Goal: Transaction & Acquisition: Purchase product/service

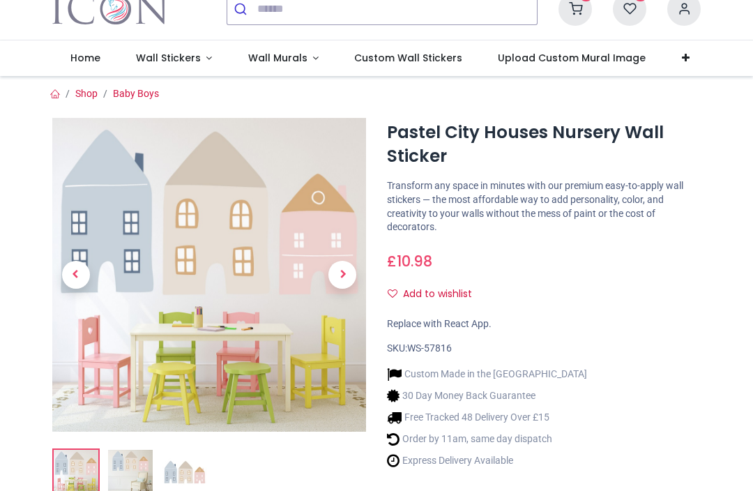
scroll to position [70, 0]
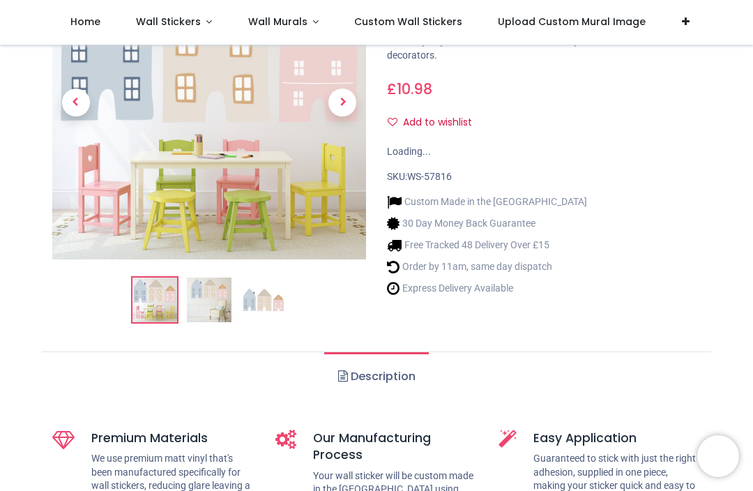
scroll to position [141, 0]
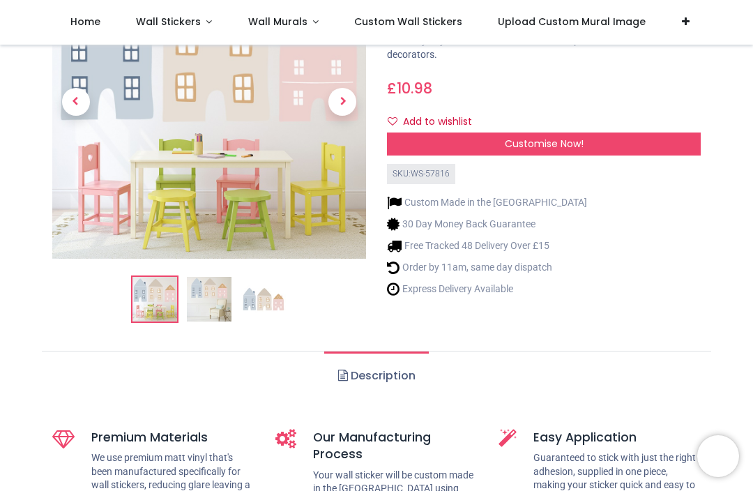
click at [206, 28] on link "Wall Stickers" at bounding box center [174, 22] width 112 height 45
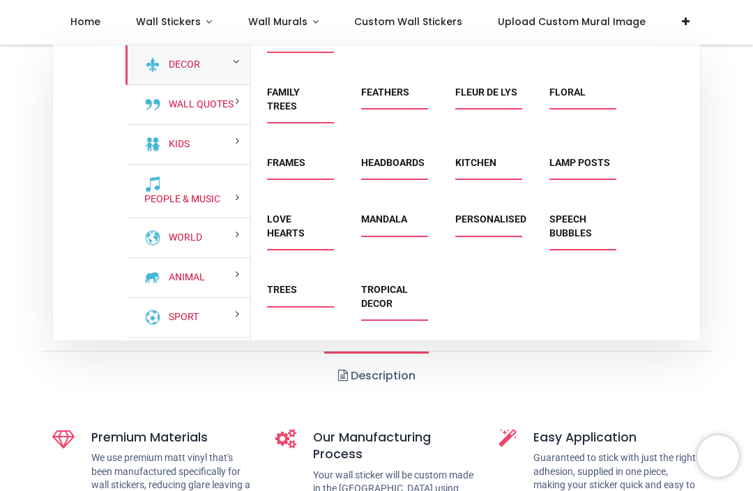
scroll to position [109, 0]
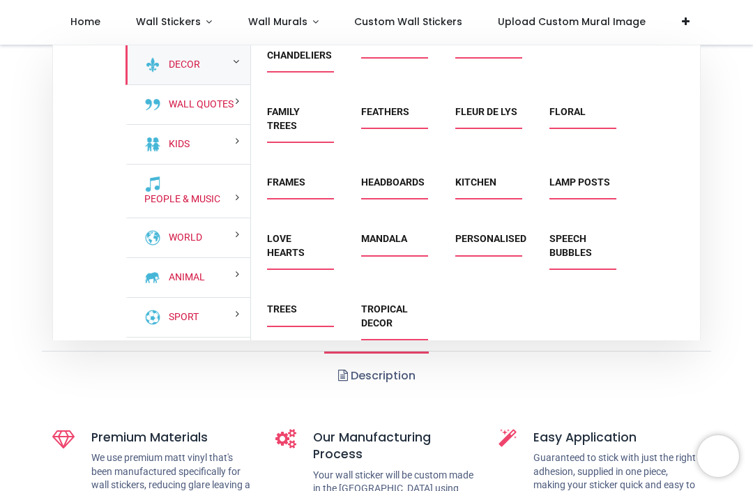
click at [245, 68] on div "Decor" at bounding box center [188, 65] width 125 height 40
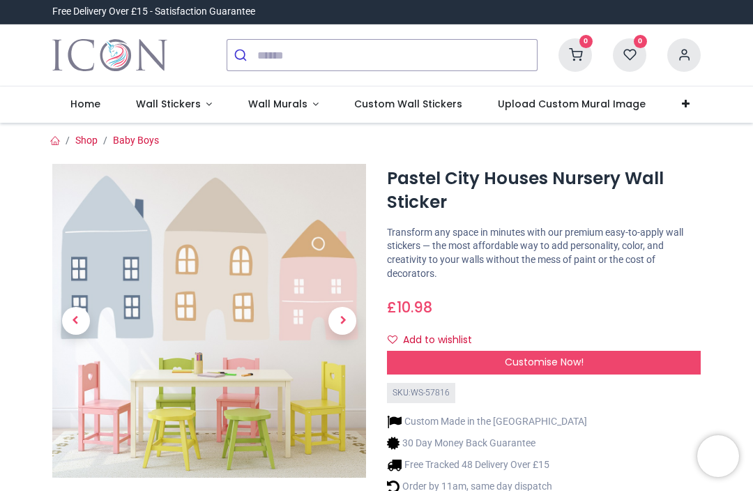
scroll to position [0, 0]
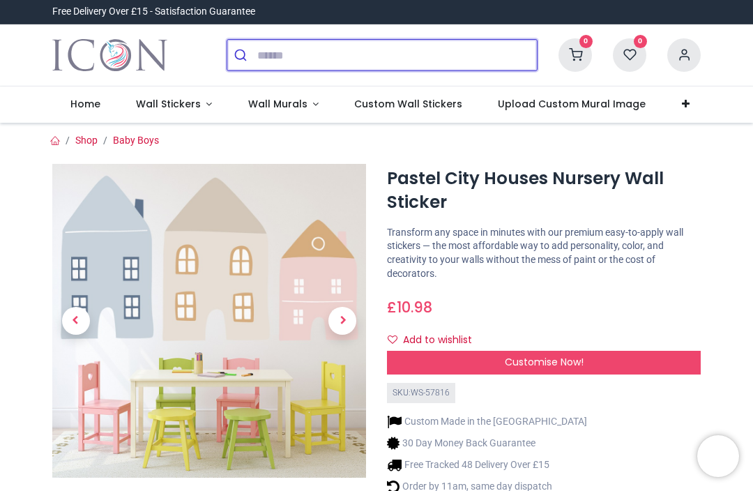
click at [277, 57] on input "search" at bounding box center [397, 55] width 280 height 31
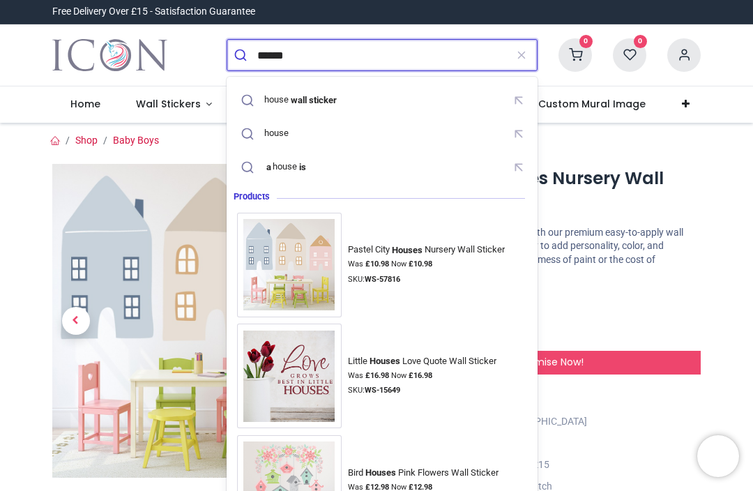
type input "******"
click at [242, 55] on button "submit" at bounding box center [242, 55] width 30 height 31
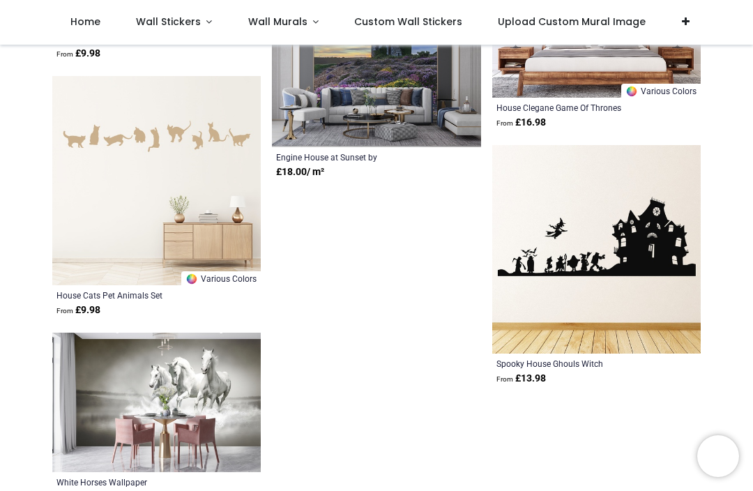
scroll to position [2048, 0]
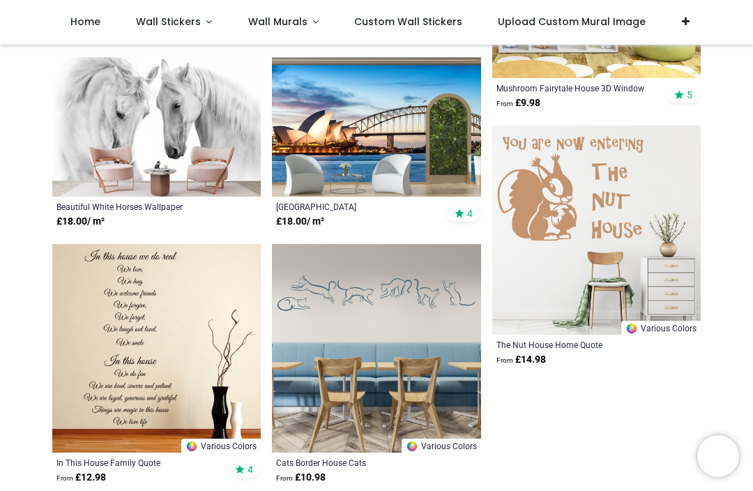
scroll to position [4280, 0]
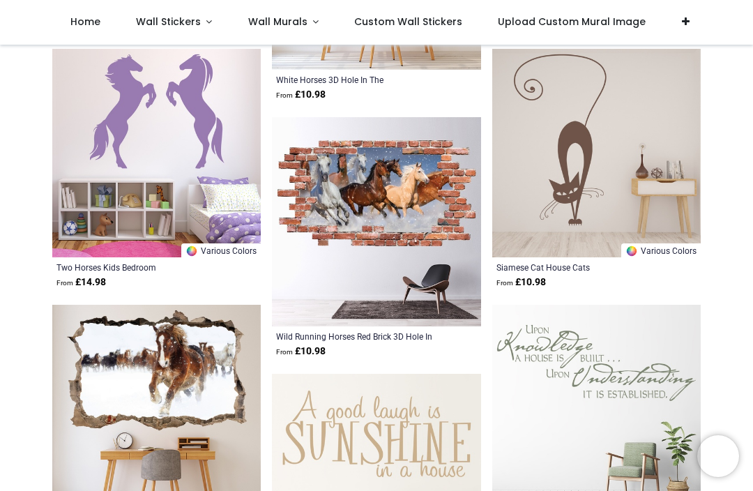
scroll to position [7621, 0]
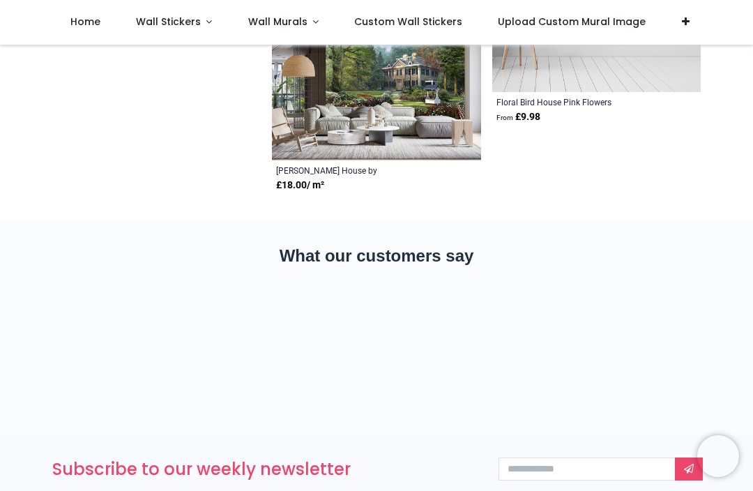
scroll to position [9483, 0]
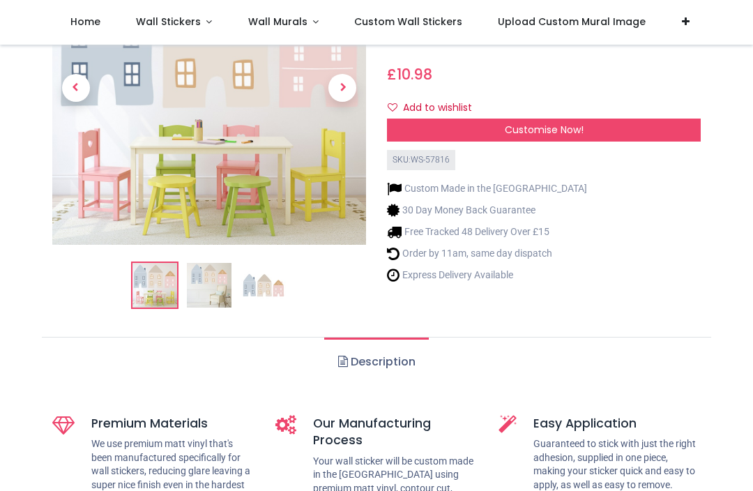
scroll to position [152, 0]
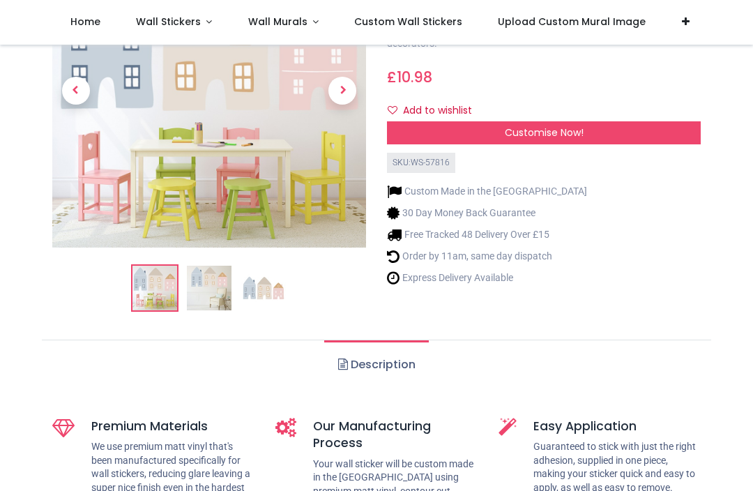
click at [273, 287] on img at bounding box center [263, 288] width 45 height 45
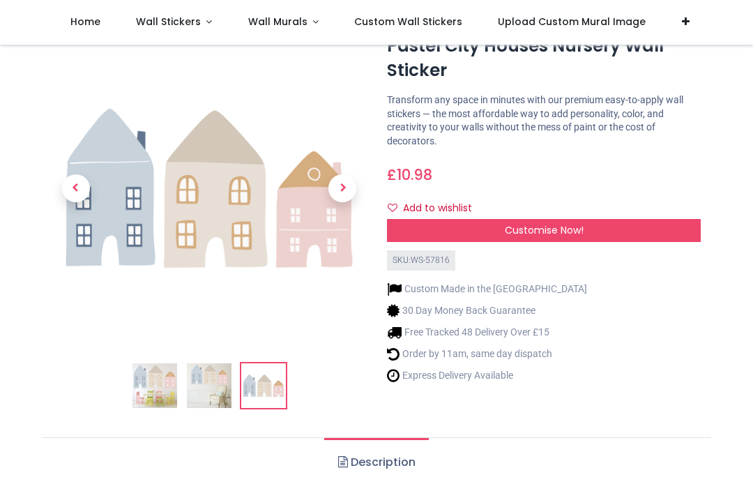
scroll to position [56, 0]
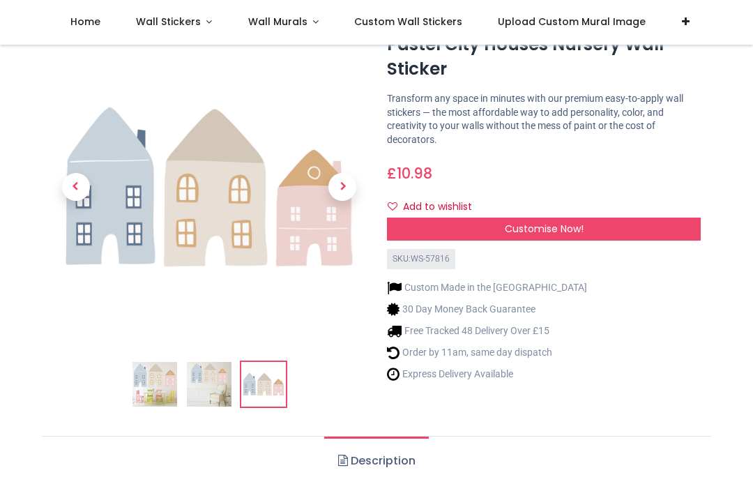
click at [221, 381] on img at bounding box center [209, 384] width 45 height 45
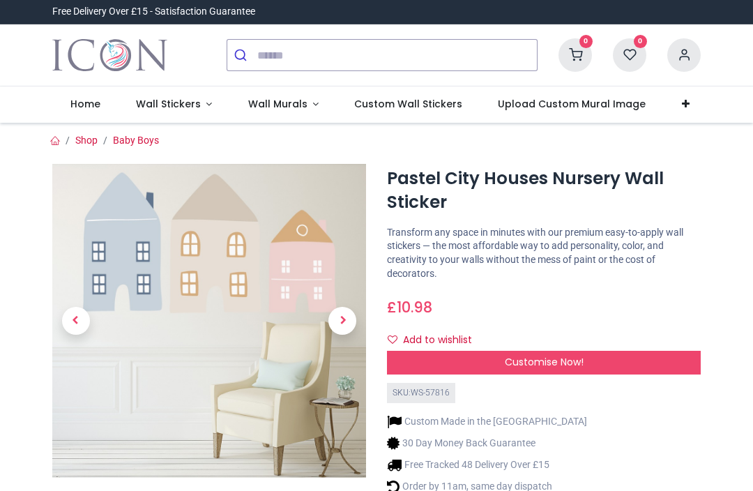
scroll to position [0, 0]
